Goal: Task Accomplishment & Management: Manage account settings

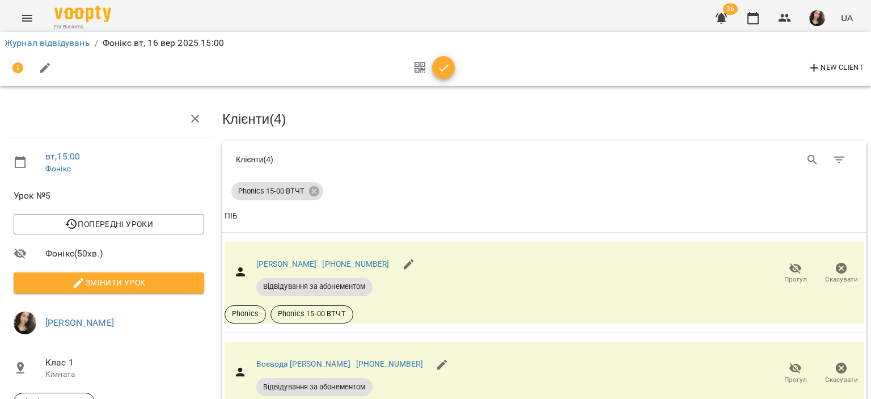
scroll to position [443, 0]
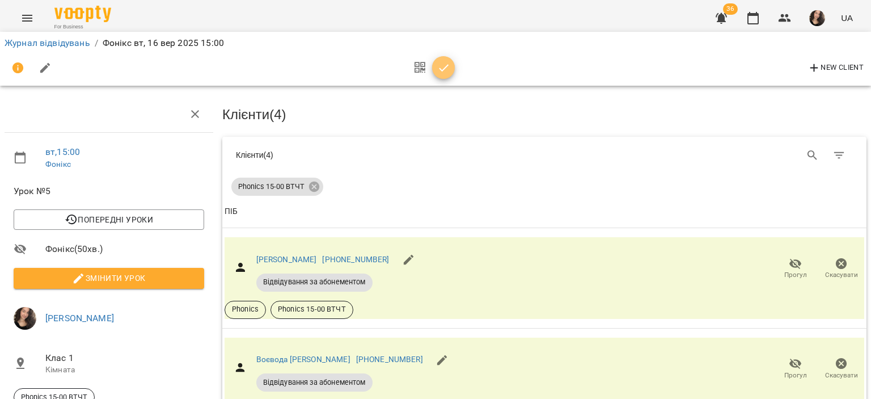
click at [444, 73] on icon "button" at bounding box center [444, 68] width 14 height 14
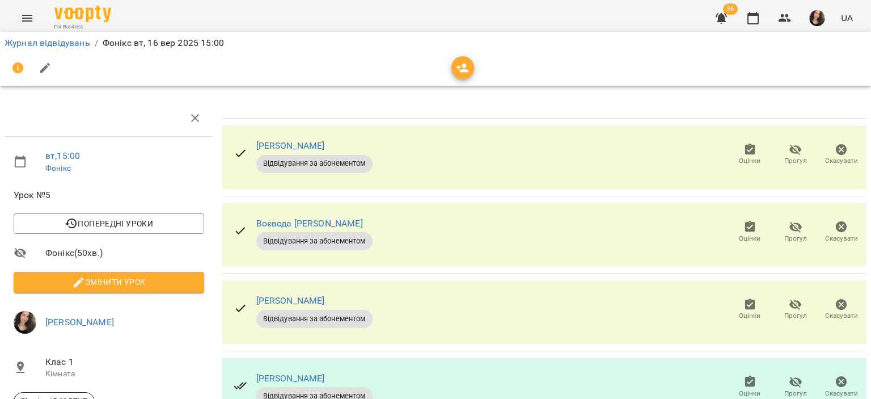
scroll to position [0, 0]
click at [31, 38] on link "Журнал відвідувань" at bounding box center [48, 42] width 86 height 11
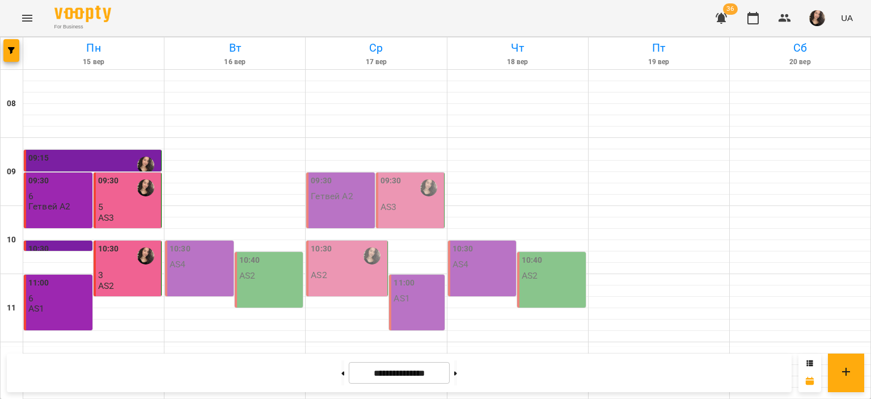
scroll to position [538, 0]
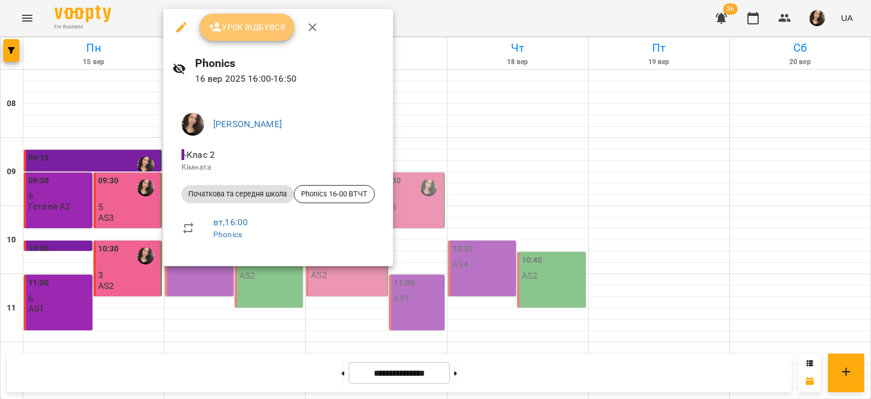
click at [246, 36] on button "Урок відбувся" at bounding box center [247, 27] width 95 height 27
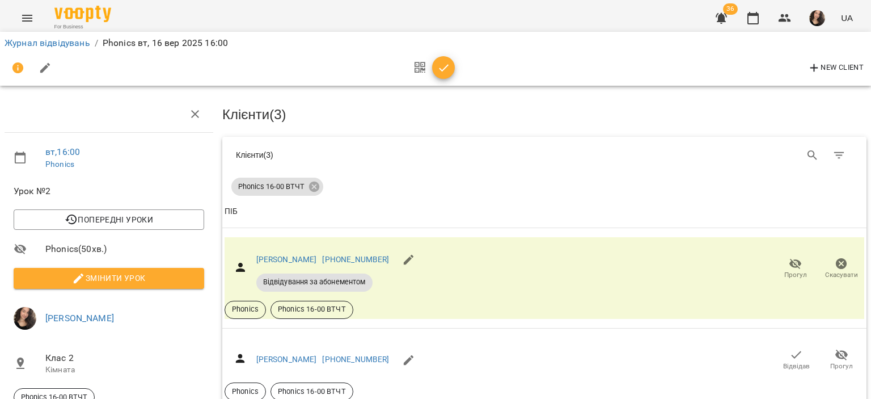
scroll to position [61, 0]
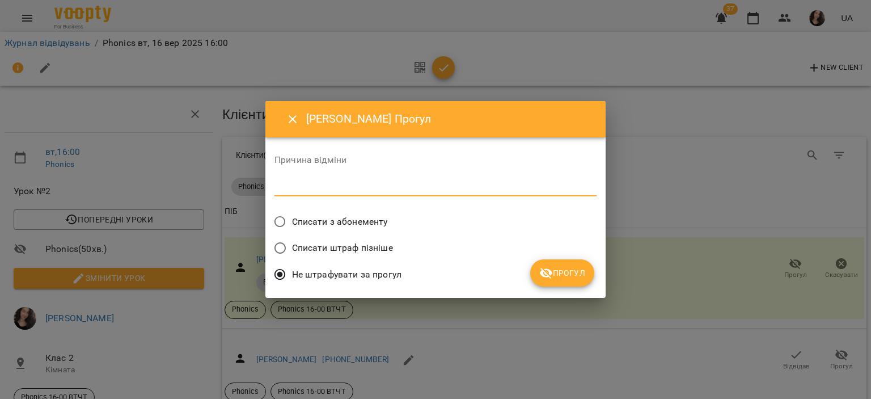
click at [309, 187] on textarea at bounding box center [435, 186] width 322 height 11
type textarea "*"
type textarea "**"
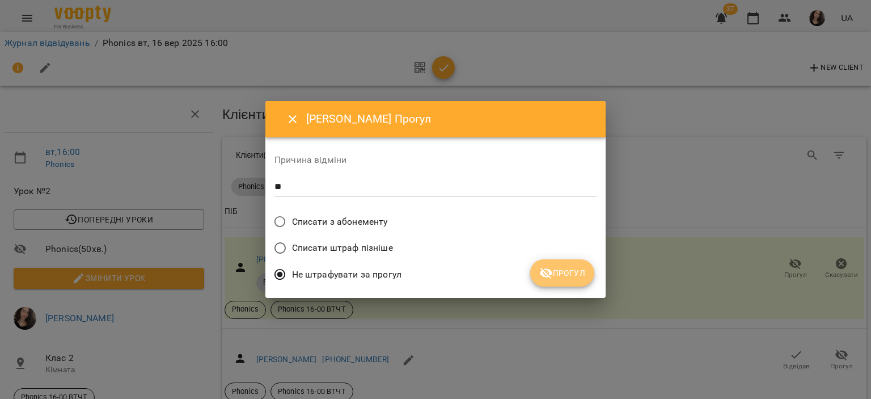
click at [573, 276] on span "Прогул" at bounding box center [562, 273] width 46 height 14
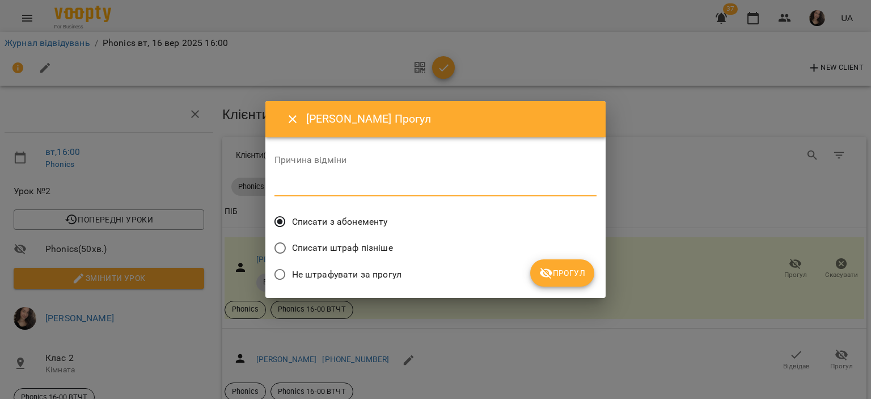
click at [338, 188] on textarea at bounding box center [435, 186] width 322 height 11
type textarea "**"
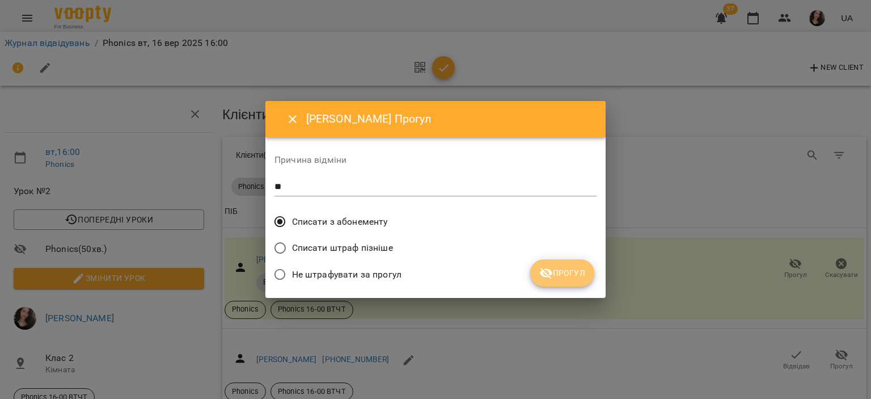
click at [552, 264] on button "Прогул" at bounding box center [562, 272] width 64 height 27
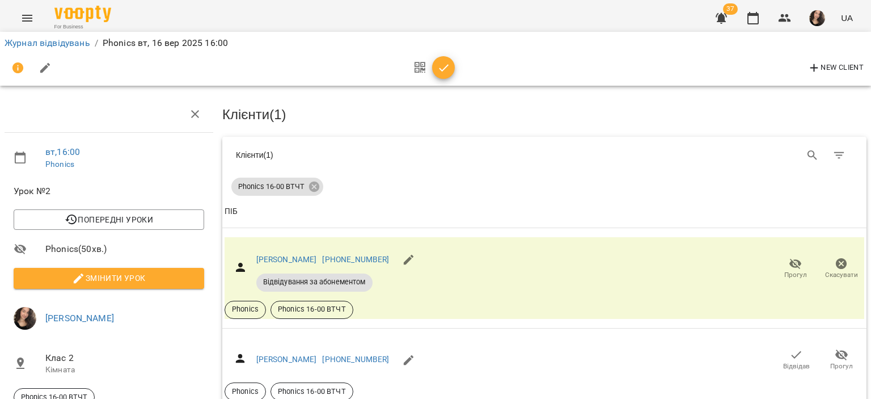
scroll to position [37, 0]
click at [443, 64] on icon "button" at bounding box center [444, 68] width 14 height 14
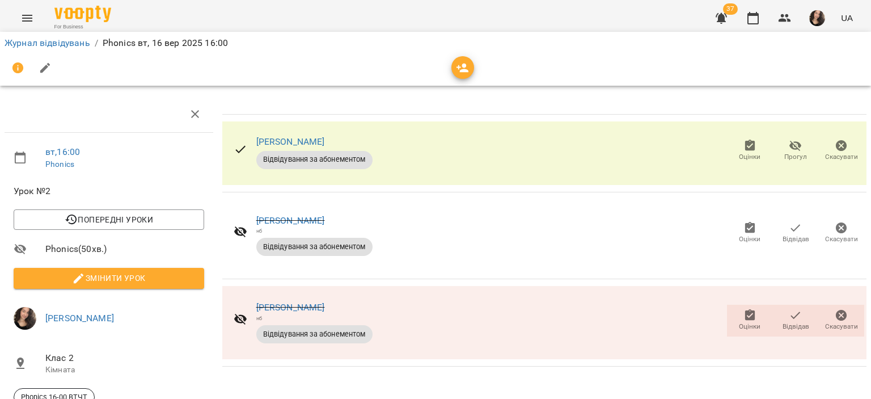
scroll to position [0, 0]
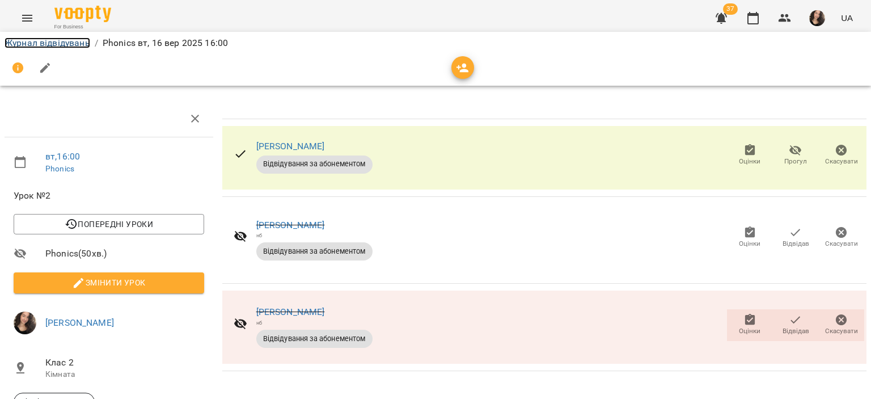
click at [78, 40] on link "Журнал відвідувань" at bounding box center [48, 42] width 86 height 11
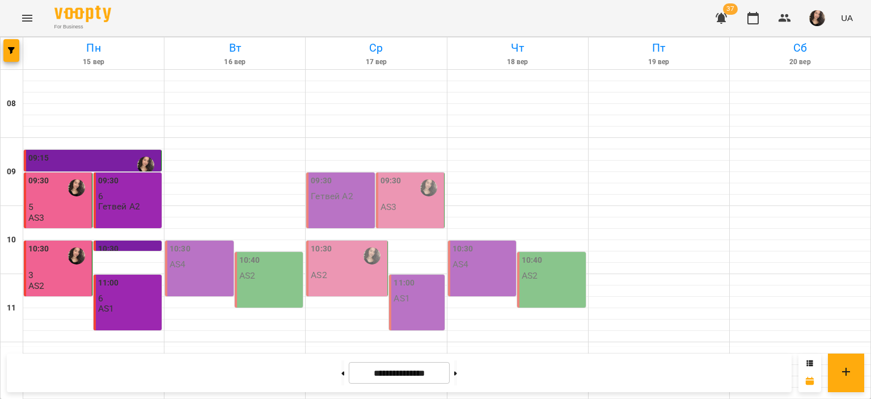
scroll to position [538, 0]
drag, startPoint x: 870, startPoint y: 378, endPoint x: 870, endPoint y: 292, distance: 85.6
